Goal: Complete application form: Complete application form

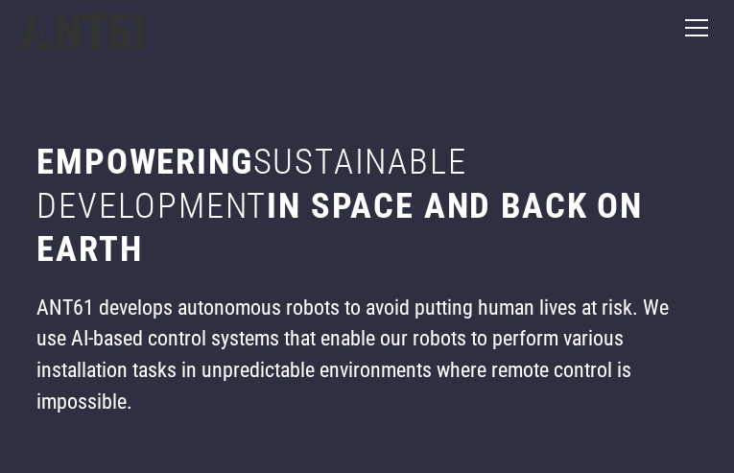
type input "****"
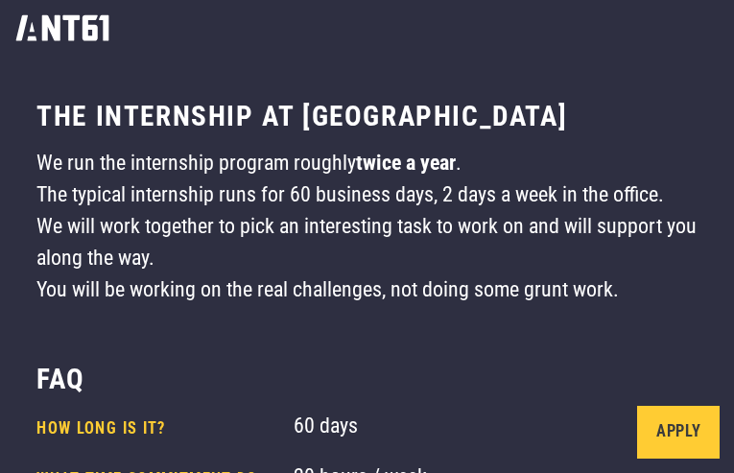
type input "**********"
